Goal: Task Accomplishment & Management: Use online tool/utility

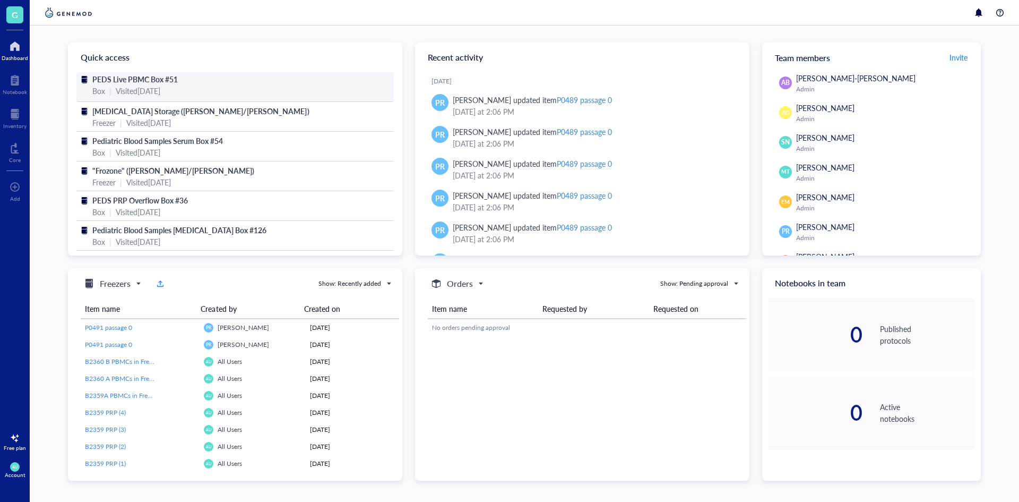
click at [155, 76] on span "PEDS Live PBMC Box #51" at bounding box center [134, 79] width 85 height 11
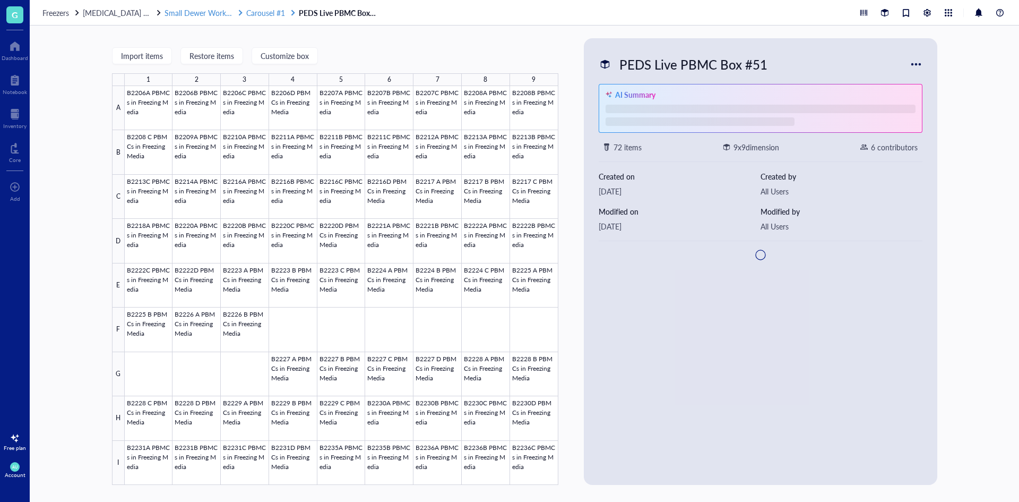
click at [262, 13] on span "Carousel #1" at bounding box center [265, 12] width 39 height 11
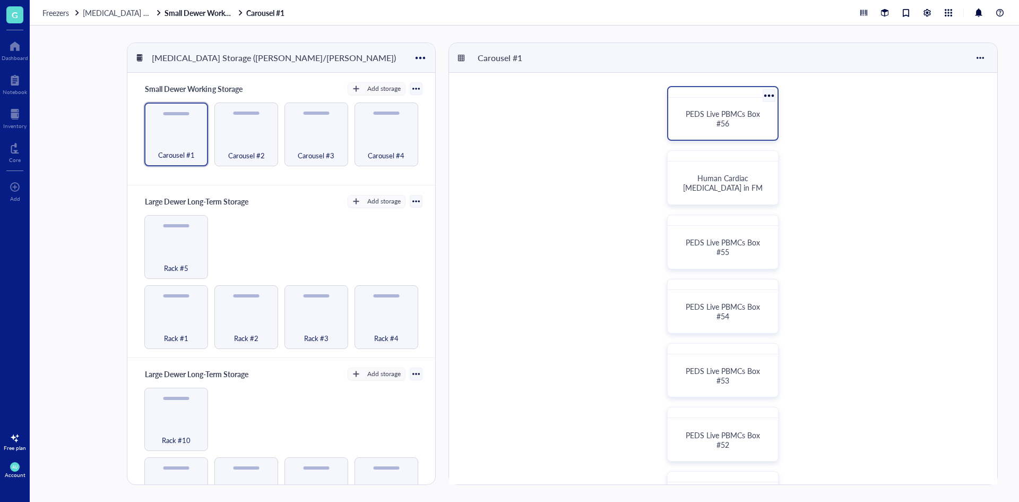
click at [745, 127] on div "PEDS Live PBMCs Box #56" at bounding box center [723, 118] width 84 height 19
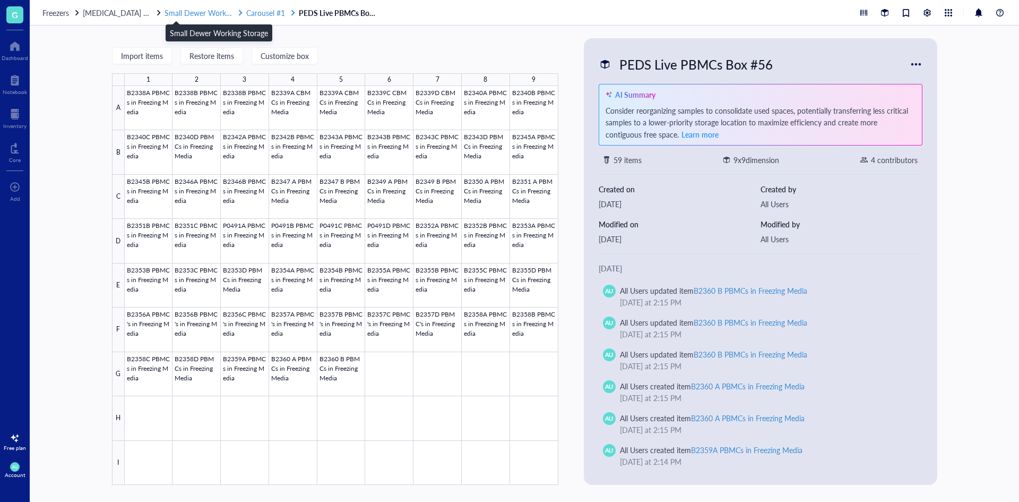
click at [196, 15] on span "Small Dewer Working Storage" at bounding box center [214, 12] width 98 height 11
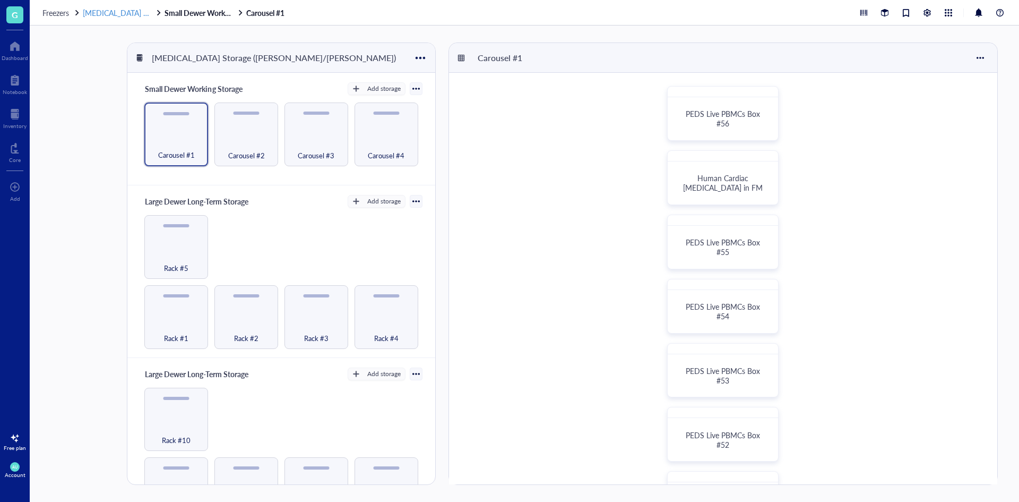
click at [128, 12] on span "[MEDICAL_DATA] Storage ([PERSON_NAME]/[PERSON_NAME])" at bounding box center [189, 12] width 212 height 11
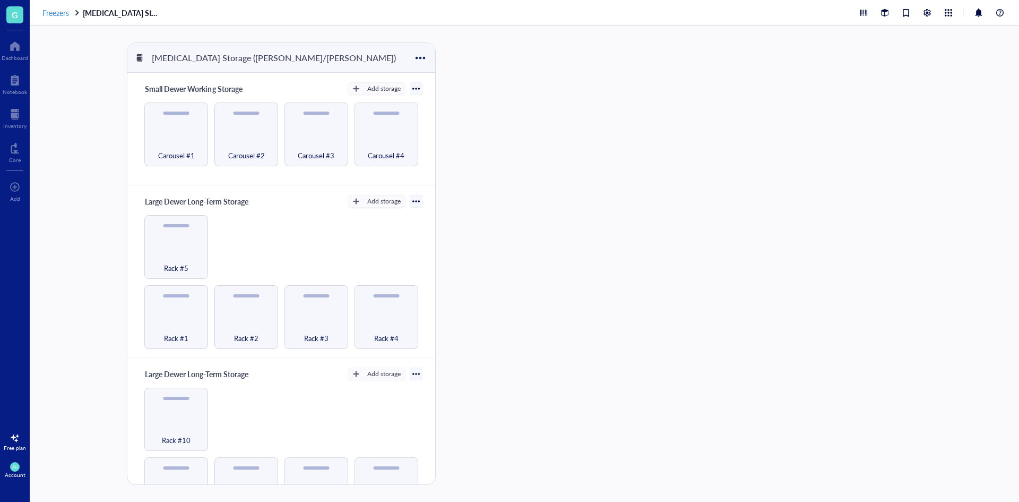
click at [66, 12] on span "Freezers" at bounding box center [55, 12] width 27 height 11
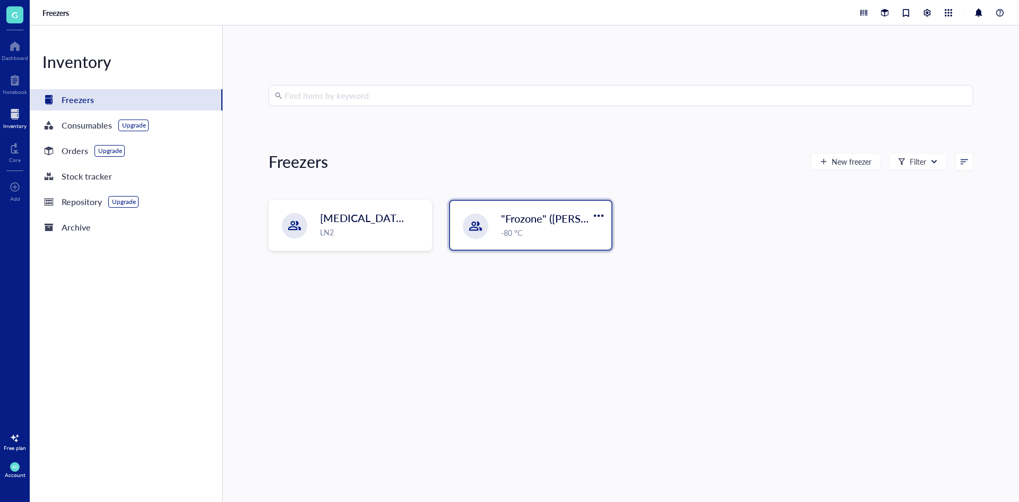
click at [509, 233] on div "-80 °C" at bounding box center [553, 233] width 104 height 12
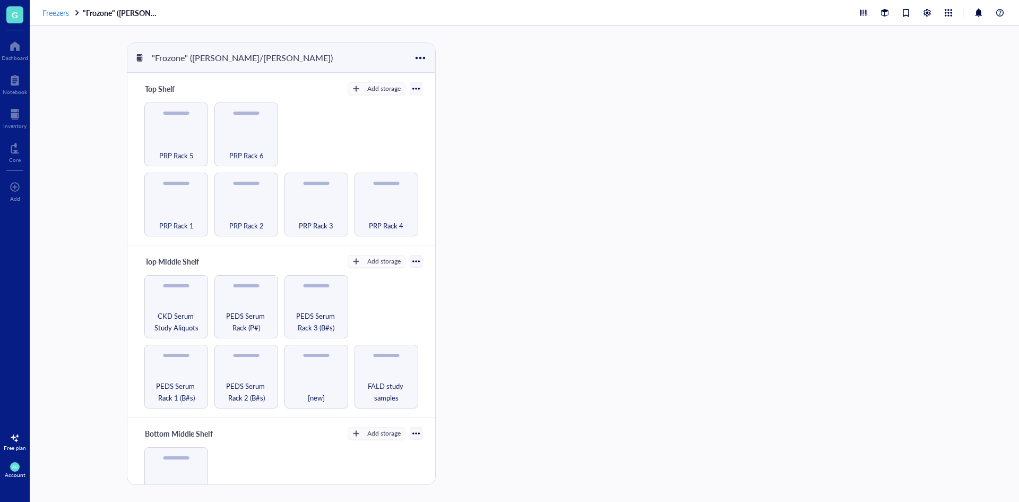
click at [57, 13] on span "Freezers" at bounding box center [55, 12] width 27 height 11
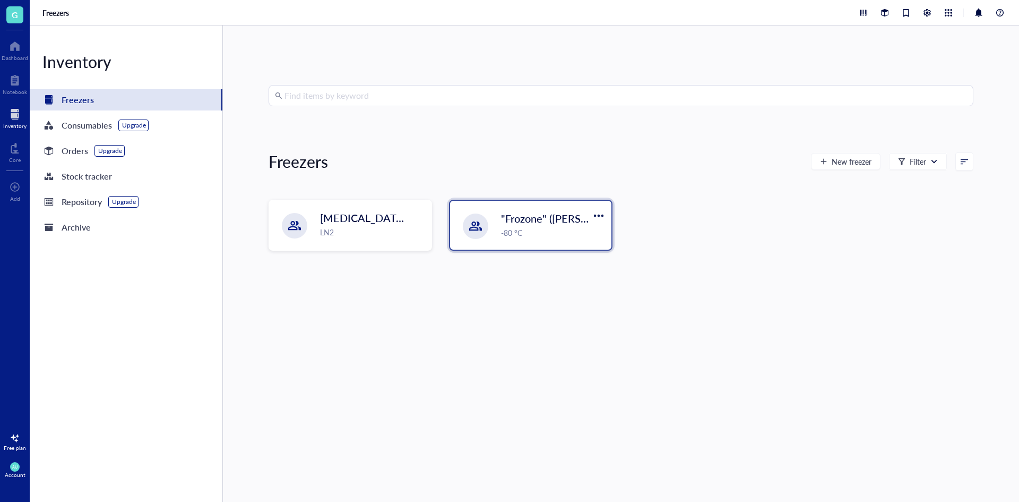
click at [475, 225] on div at bounding box center [475, 226] width 13 height 13
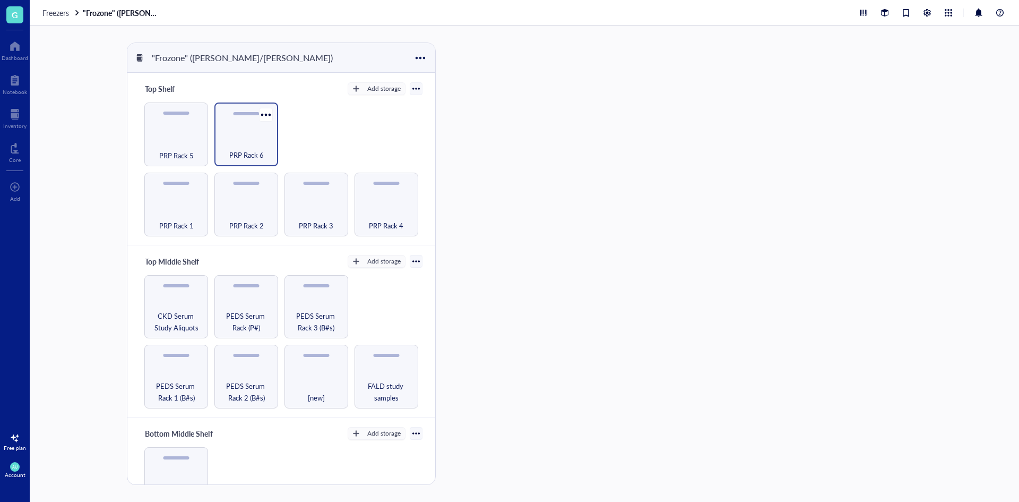
click at [260, 144] on div "PRP Rack 6" at bounding box center [246, 149] width 53 height 23
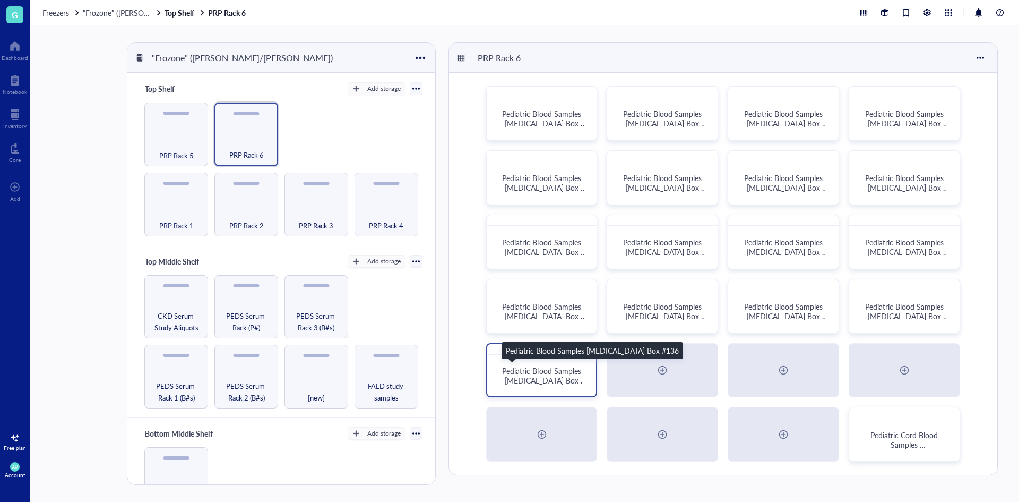
click at [577, 369] on span "Pediatric Blood Samples [MEDICAL_DATA] Box #136" at bounding box center [544, 380] width 84 height 30
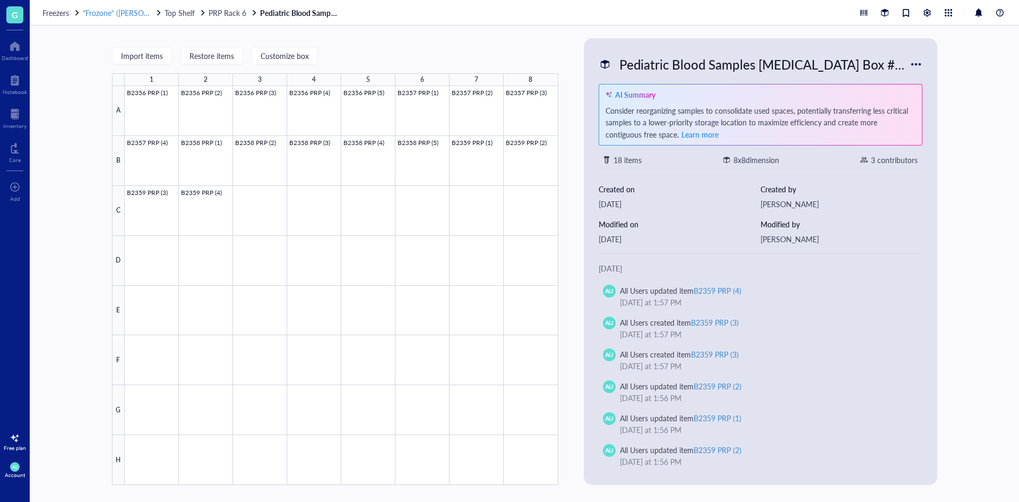
click at [137, 13] on span ""Frozone" ([PERSON_NAME]/[PERSON_NAME])" at bounding box center [162, 12] width 158 height 11
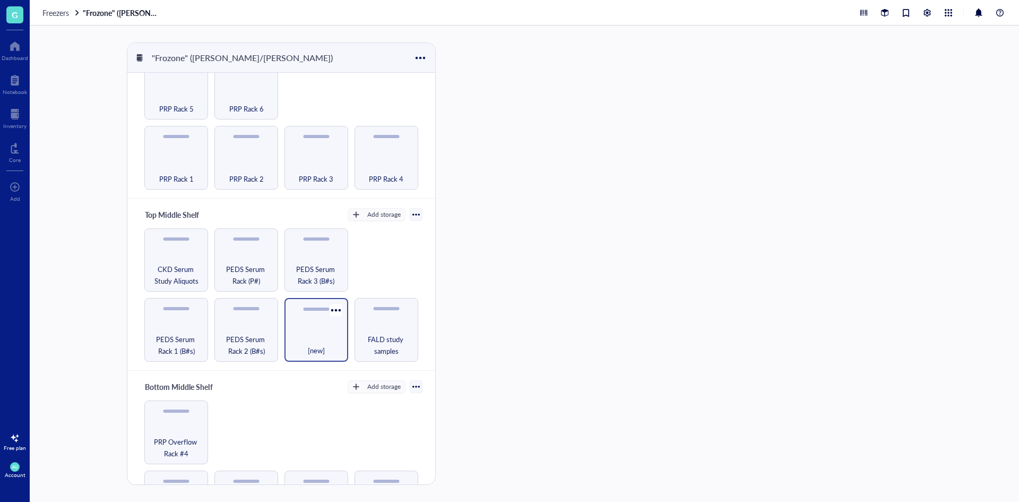
scroll to position [159, 0]
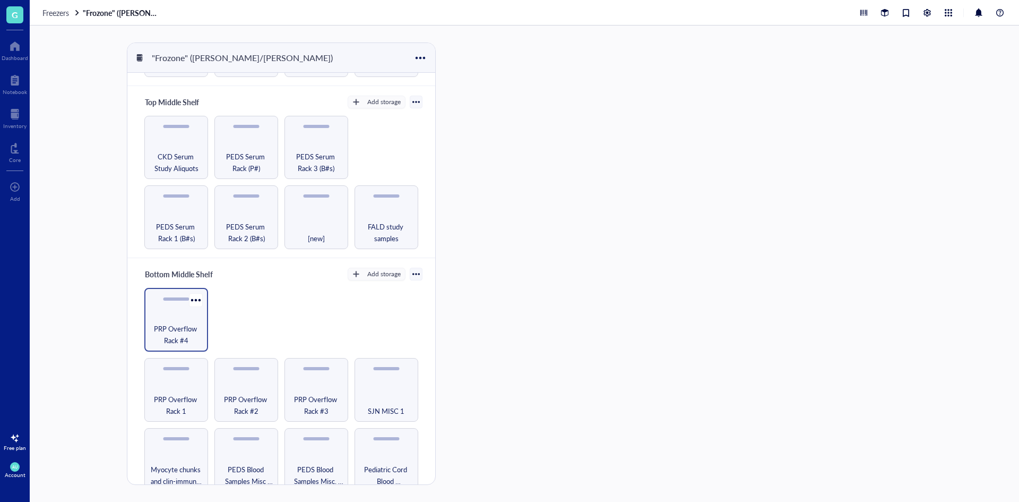
click at [195, 328] on span "PRP Overflow Rack #4" at bounding box center [176, 334] width 53 height 23
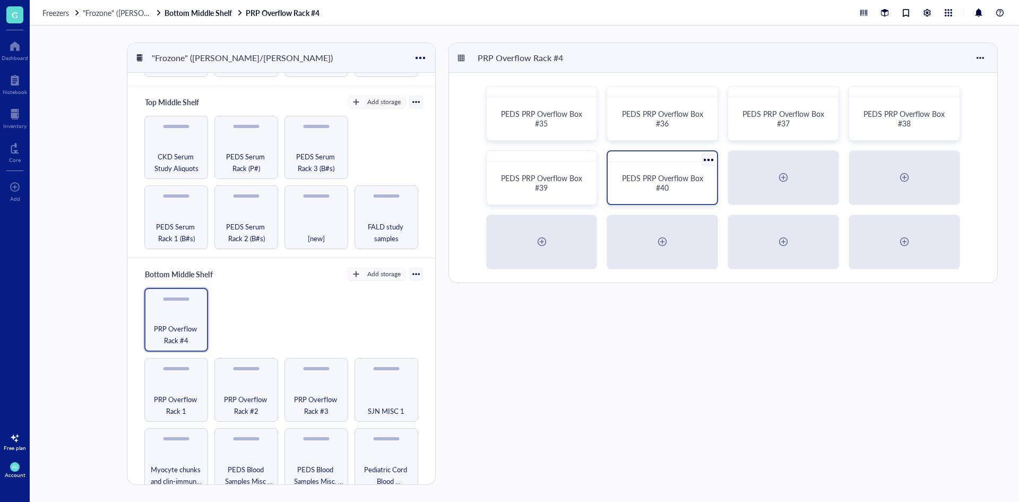
click at [684, 177] on span "PEDS PRP Overflow Box #40" at bounding box center [663, 183] width 83 height 20
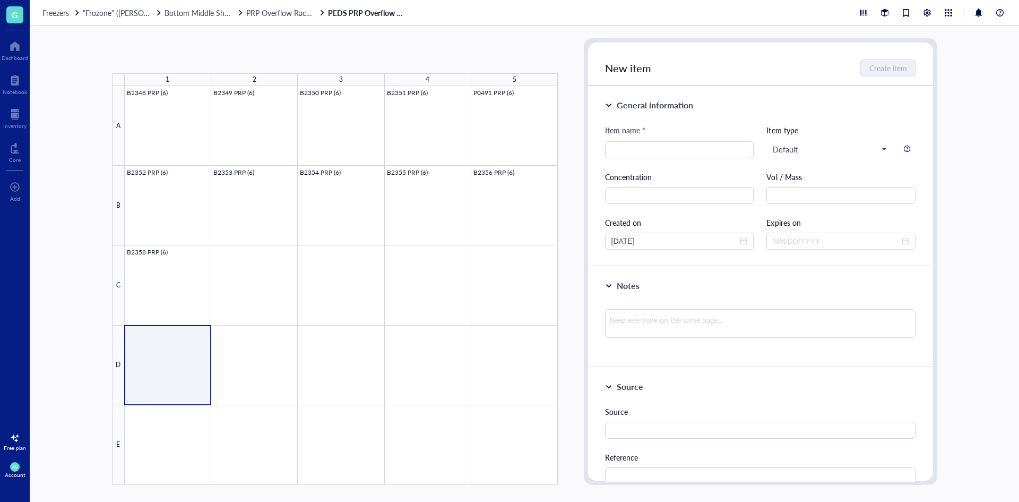
click at [171, 337] on div at bounding box center [342, 285] width 434 height 399
type input "B2364 PRP"
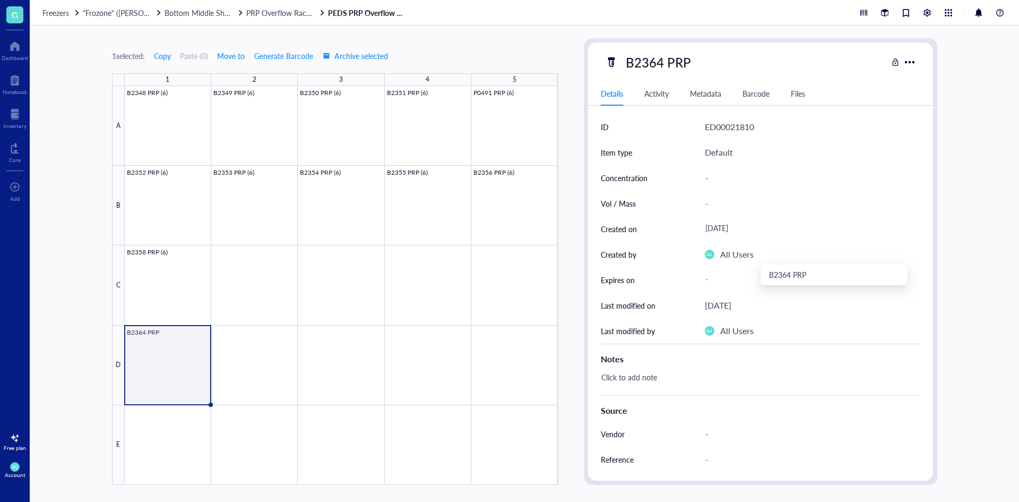
click at [751, 56] on div "B2364 PRP" at bounding box center [746, 62] width 282 height 22
click at [683, 66] on div "B2364 PRP" at bounding box center [658, 62] width 75 height 22
type input "B2364 PRP (6)"
click at [795, 57] on div "B2364 PRP (6)" at bounding box center [746, 62] width 282 height 22
click at [216, 14] on span "Bottom Middle Shelf" at bounding box center [199, 12] width 68 height 11
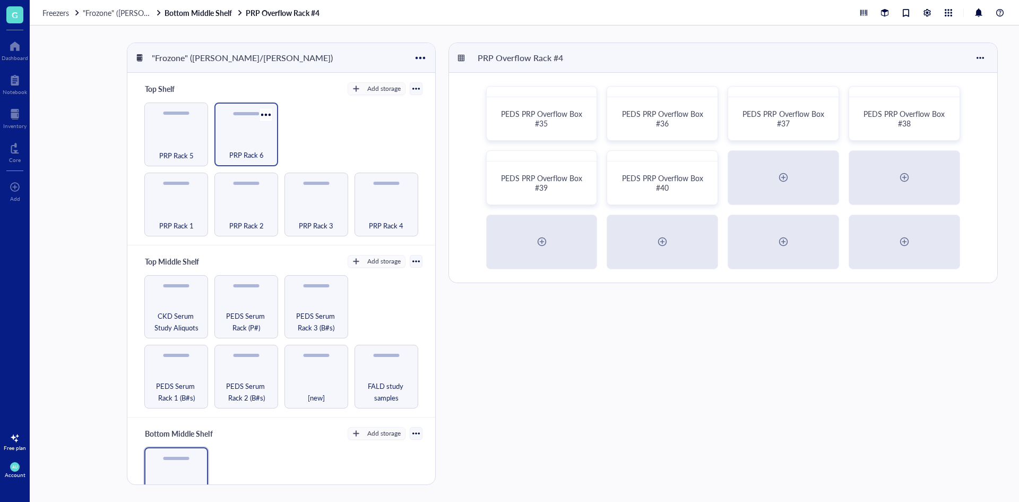
click at [247, 149] on span "PRP Rack 6" at bounding box center [246, 155] width 35 height 12
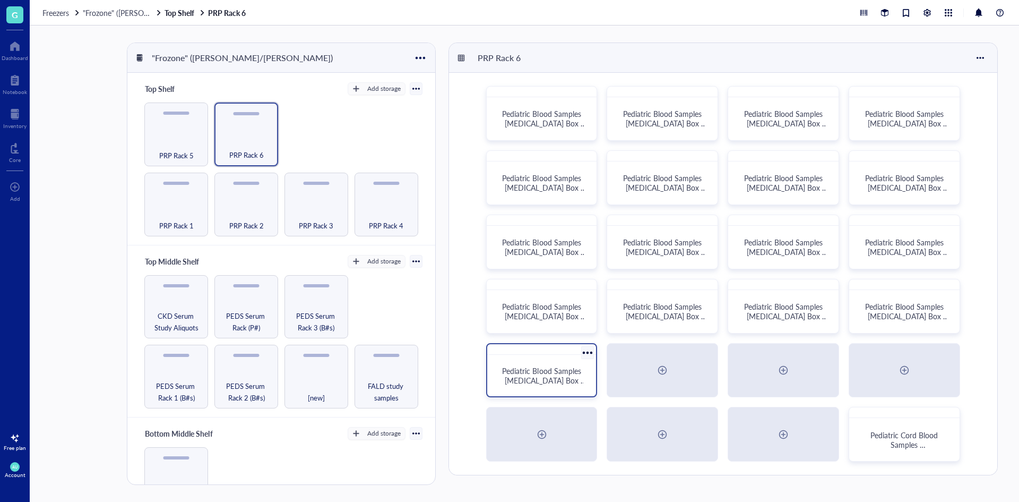
click at [548, 384] on span "Pediatric Blood Samples [MEDICAL_DATA] Box #136" at bounding box center [544, 380] width 84 height 30
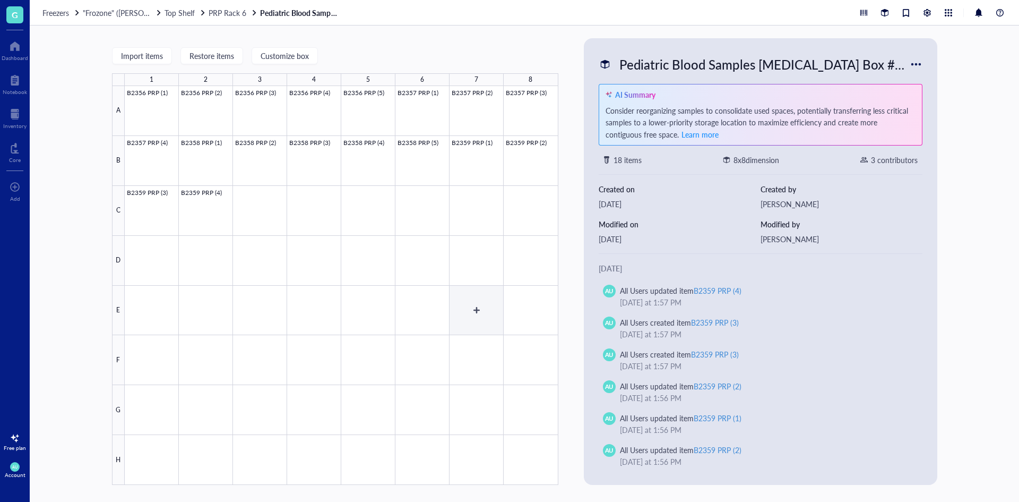
click at [464, 316] on div at bounding box center [342, 285] width 434 height 399
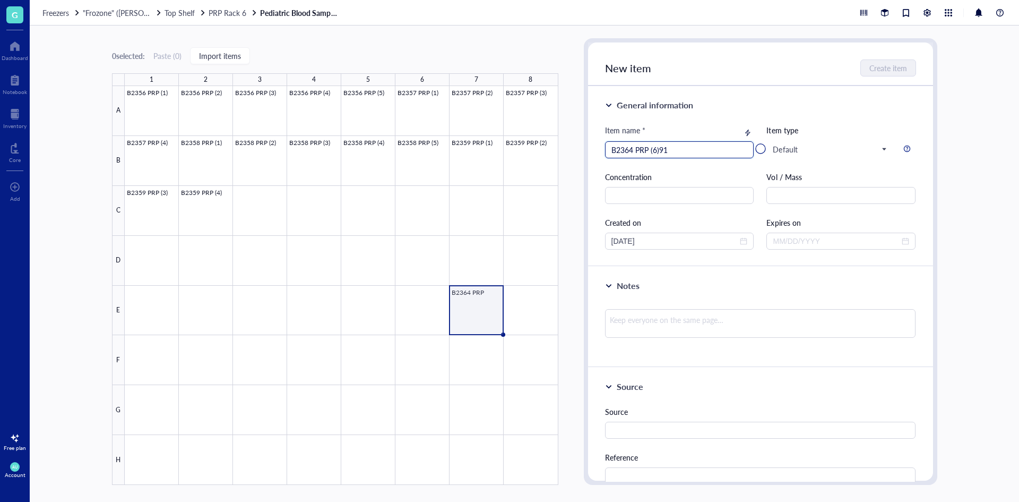
type input "B2364 PRP (6)910"
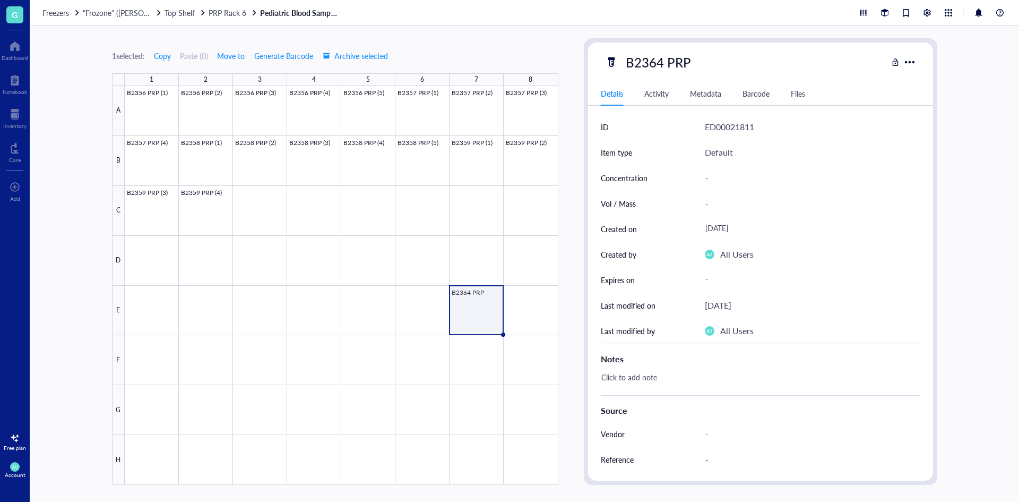
click at [707, 59] on div "B2364 PRP" at bounding box center [746, 62] width 282 height 22
click at [686, 61] on div "B2364 PRP" at bounding box center [658, 62] width 75 height 22
type input "B2364 PRP (1)"
click at [784, 57] on div "B2364 PRP (1)" at bounding box center [746, 62] width 282 height 22
drag, startPoint x: 503, startPoint y: 334, endPoint x: 528, endPoint y: 330, distance: 25.2
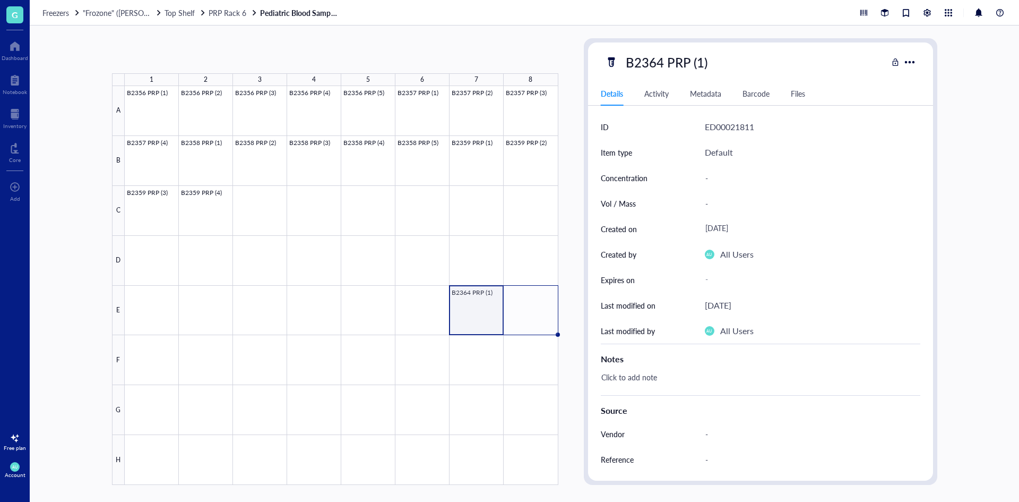
click at [0, 0] on div "B2356 PRP (1) B2356 PRP (2) B2356 PRP (3) B2356 PRP (4) B2356 PRP (5) B2357 PRP…" at bounding box center [0, 0] width 0 height 0
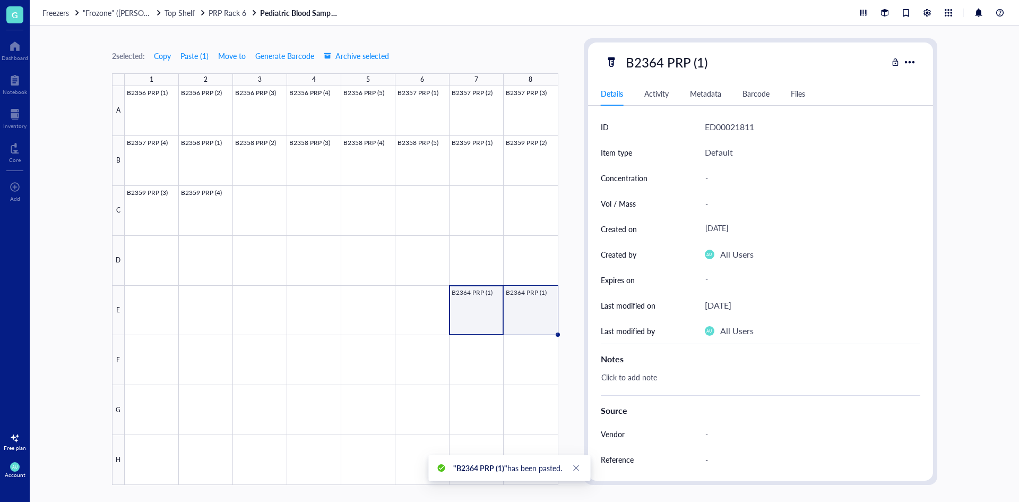
click at [521, 315] on div at bounding box center [342, 285] width 434 height 399
click at [697, 61] on div "B2364 PRP (1)" at bounding box center [666, 62] width 91 height 22
click at [700, 62] on input "B2364 PRP (1)" at bounding box center [677, 62] width 111 height 21
click at [702, 63] on input "B2364 PRP (1)" at bounding box center [677, 62] width 111 height 21
type input "B2364 PRP (2)"
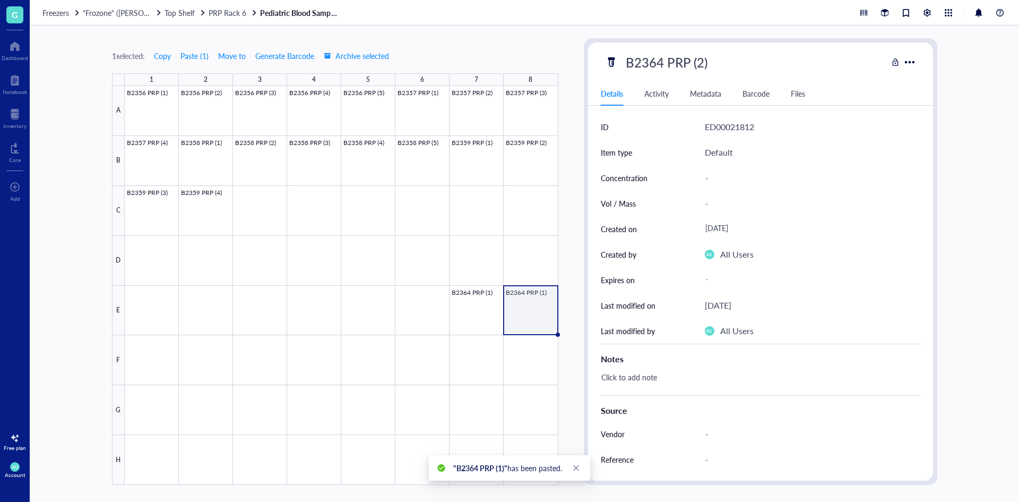
click at [817, 76] on div "B2364 PRP (2) Details Activity Metadata Barcode Files ID ED00021812 Item type D…" at bounding box center [760, 261] width 345 height 438
click at [133, 347] on div at bounding box center [342, 285] width 434 height 399
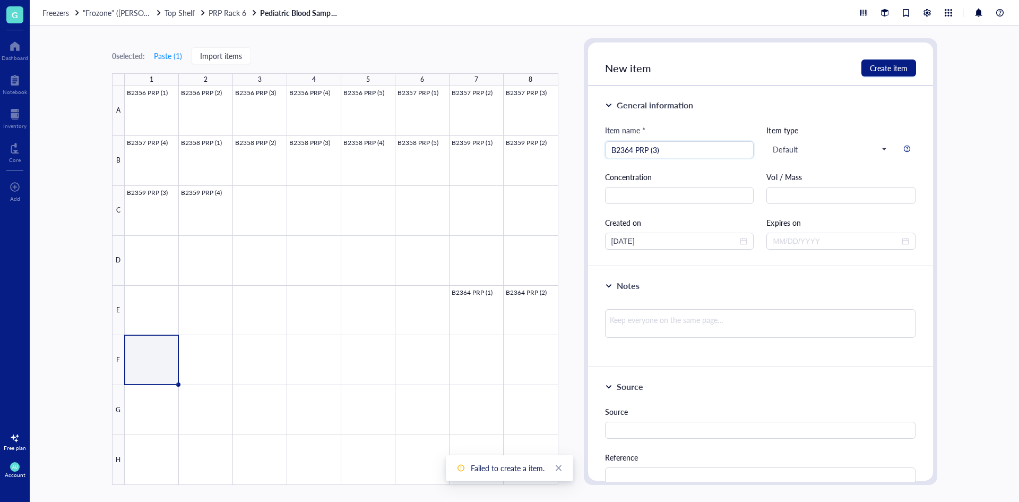
type input "B2364 PRP (3)"
click at [818, 104] on div "General information" at bounding box center [760, 105] width 311 height 13
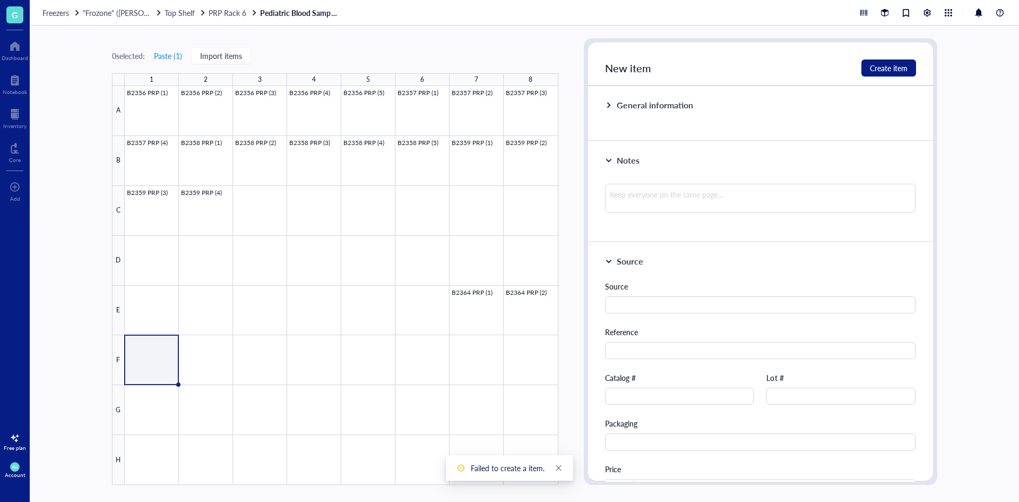
click at [155, 356] on div at bounding box center [342, 285] width 434 height 399
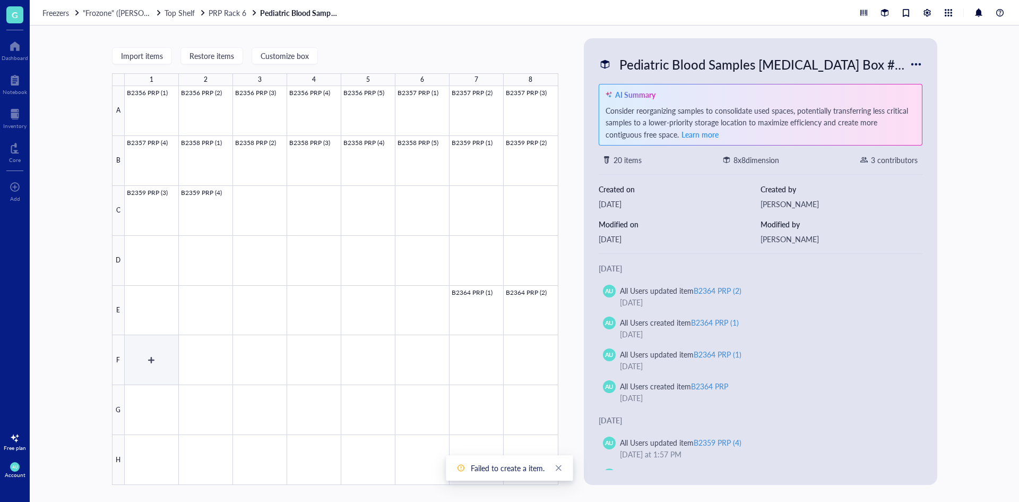
click at [160, 346] on div at bounding box center [342, 285] width 434 height 399
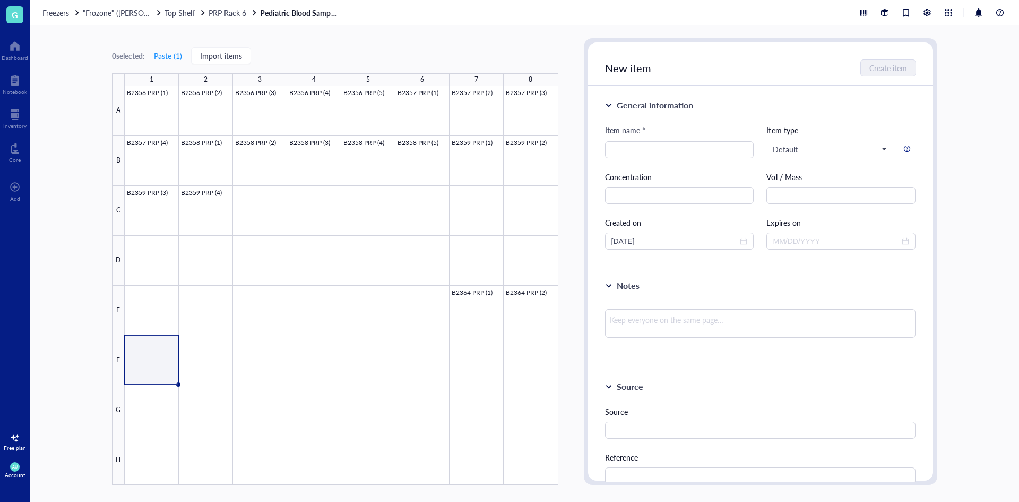
click at [632, 70] on span "New item" at bounding box center [628, 68] width 46 height 15
click at [689, 156] on input "search" at bounding box center [680, 150] width 136 height 16
type input "B2364 PRP (3)"
click at [711, 127] on div "Item name *" at bounding box center [679, 132] width 149 height 17
click at [910, 71] on button "Create item" at bounding box center [889, 67] width 55 height 17
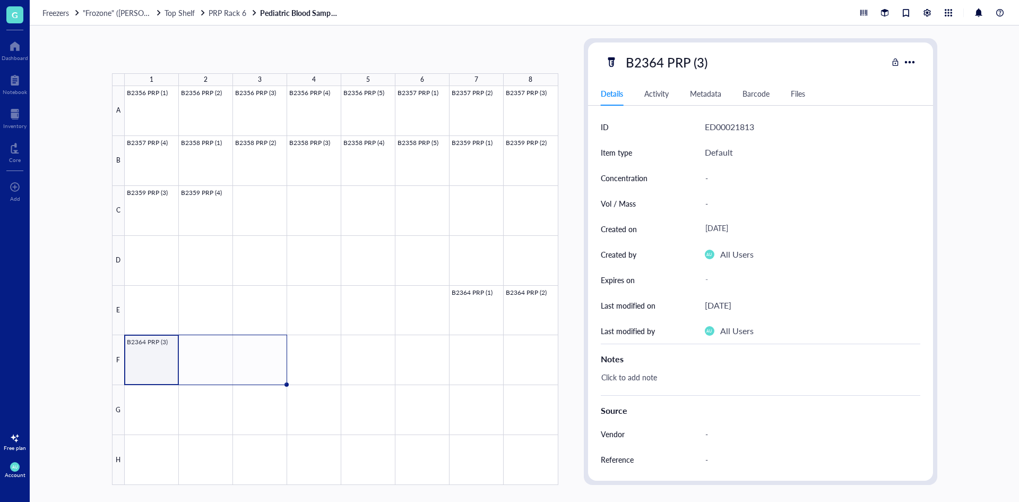
drag, startPoint x: 179, startPoint y: 383, endPoint x: 265, endPoint y: 364, distance: 88.6
click at [0, 0] on div "B2356 PRP (1) B2356 PRP (2) B2356 PRP (3) B2356 PRP (4) B2356 PRP (5) B2357 PRP…" at bounding box center [0, 0] width 0 height 0
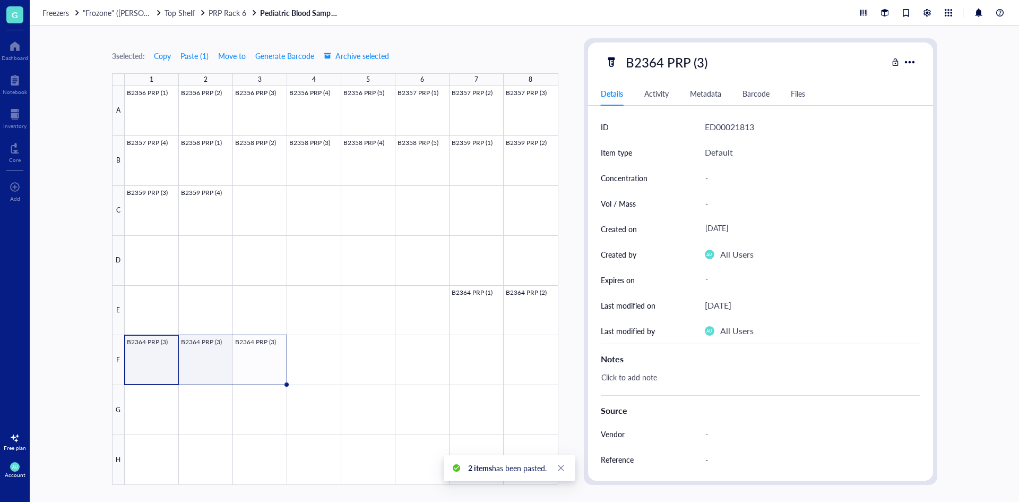
click at [216, 363] on div at bounding box center [342, 285] width 434 height 399
click at [701, 64] on div "B2364 PRP (3)" at bounding box center [666, 62] width 91 height 22
click at [700, 59] on input "B2364 PRP (3)" at bounding box center [677, 62] width 111 height 21
type input "B2364 PRP (4)"
click at [774, 59] on div "B2364 PRP (4)" at bounding box center [746, 62] width 282 height 22
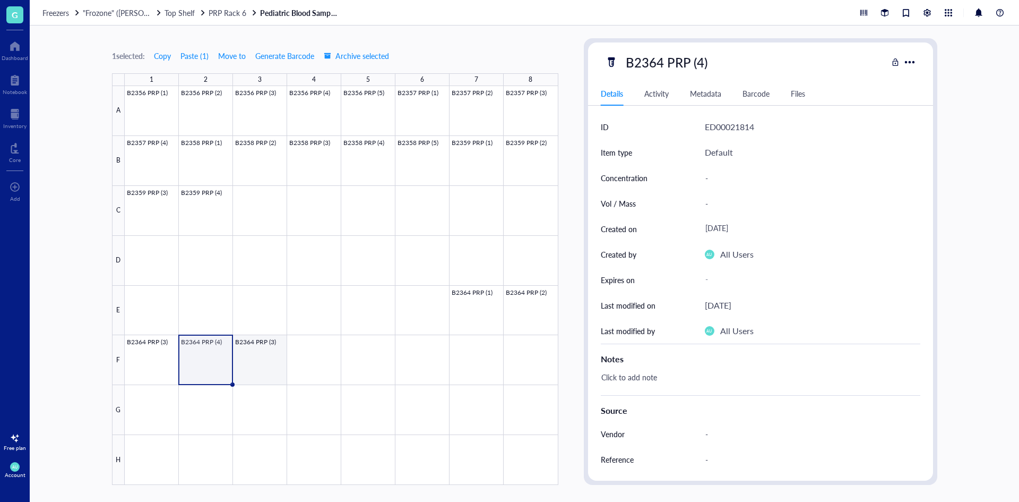
click at [240, 364] on div at bounding box center [342, 285] width 434 height 399
click at [699, 62] on div "B2364 PRP (3)" at bounding box center [666, 62] width 91 height 22
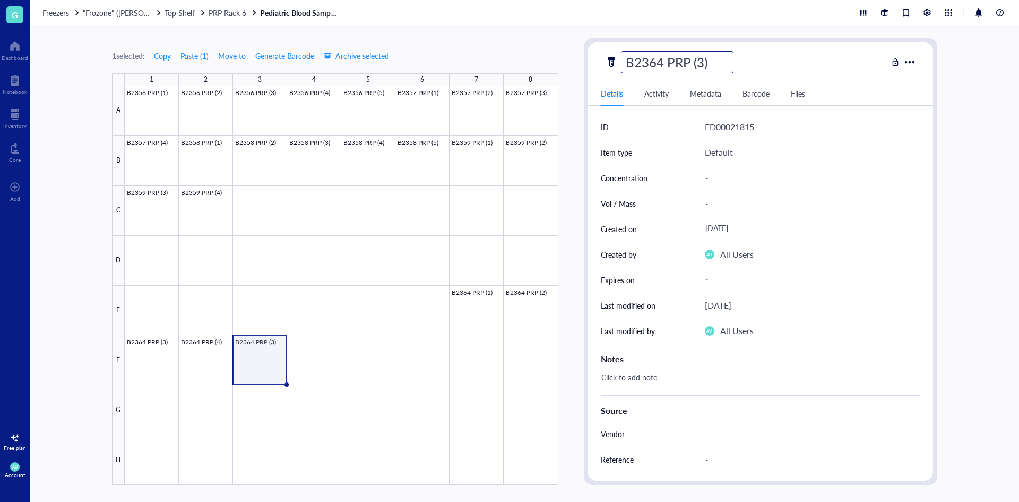
click at [701, 63] on input "B2364 PRP (3)" at bounding box center [677, 62] width 111 height 21
type input "B2364 PRP (5)"
click at [772, 62] on div "B2364 PRP (5)" at bounding box center [746, 62] width 282 height 22
click at [181, 13] on span "Top Shelf" at bounding box center [180, 12] width 30 height 11
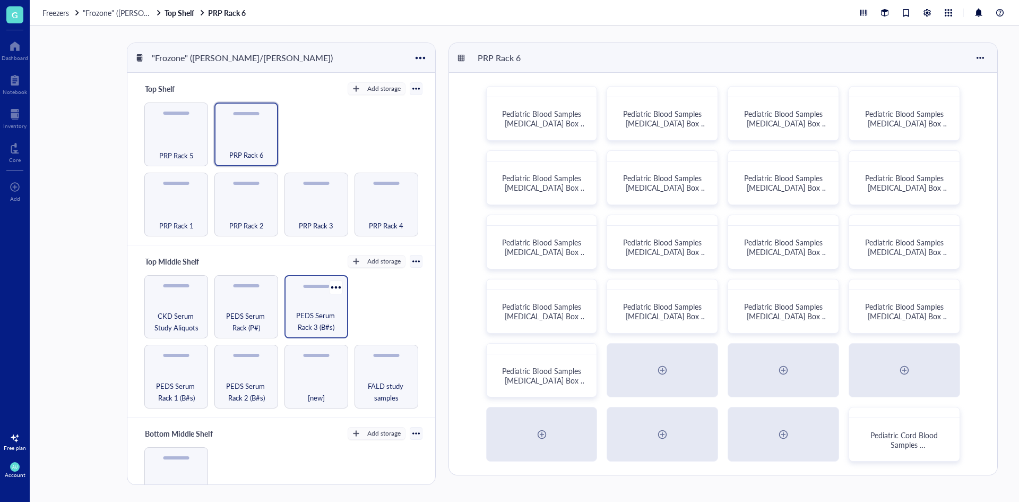
click at [301, 311] on span "PEDS Serum Rack 3 (B#s)" at bounding box center [316, 321] width 53 height 23
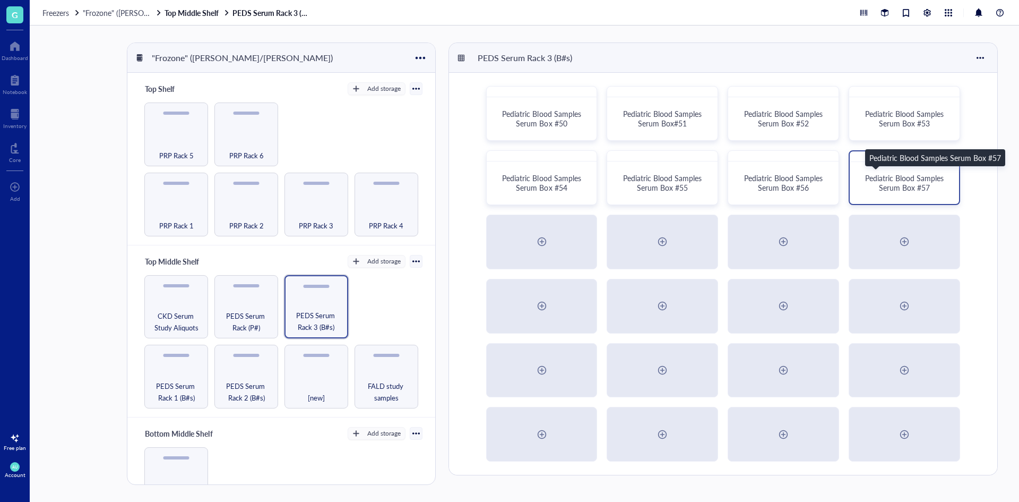
click at [939, 184] on div "Pediatric Blood Samples Serum Box #57" at bounding box center [905, 182] width 84 height 19
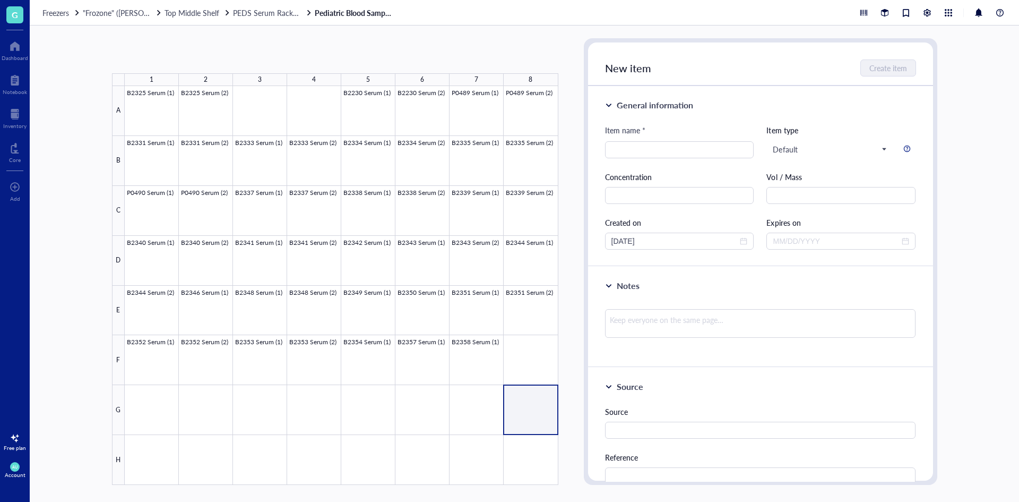
click at [529, 410] on div at bounding box center [342, 285] width 434 height 399
type input "B2364 Serum (1)"
click at [882, 67] on span "Create item" at bounding box center [889, 68] width 38 height 8
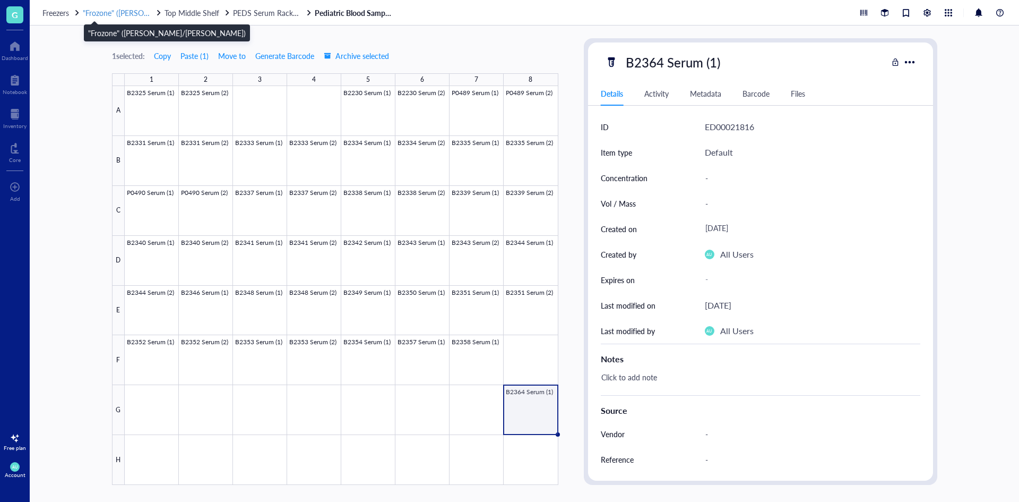
click at [130, 13] on span ""Frozone" ([PERSON_NAME]/[PERSON_NAME])" at bounding box center [162, 12] width 158 height 11
